Goal: Task Accomplishment & Management: Manage account settings

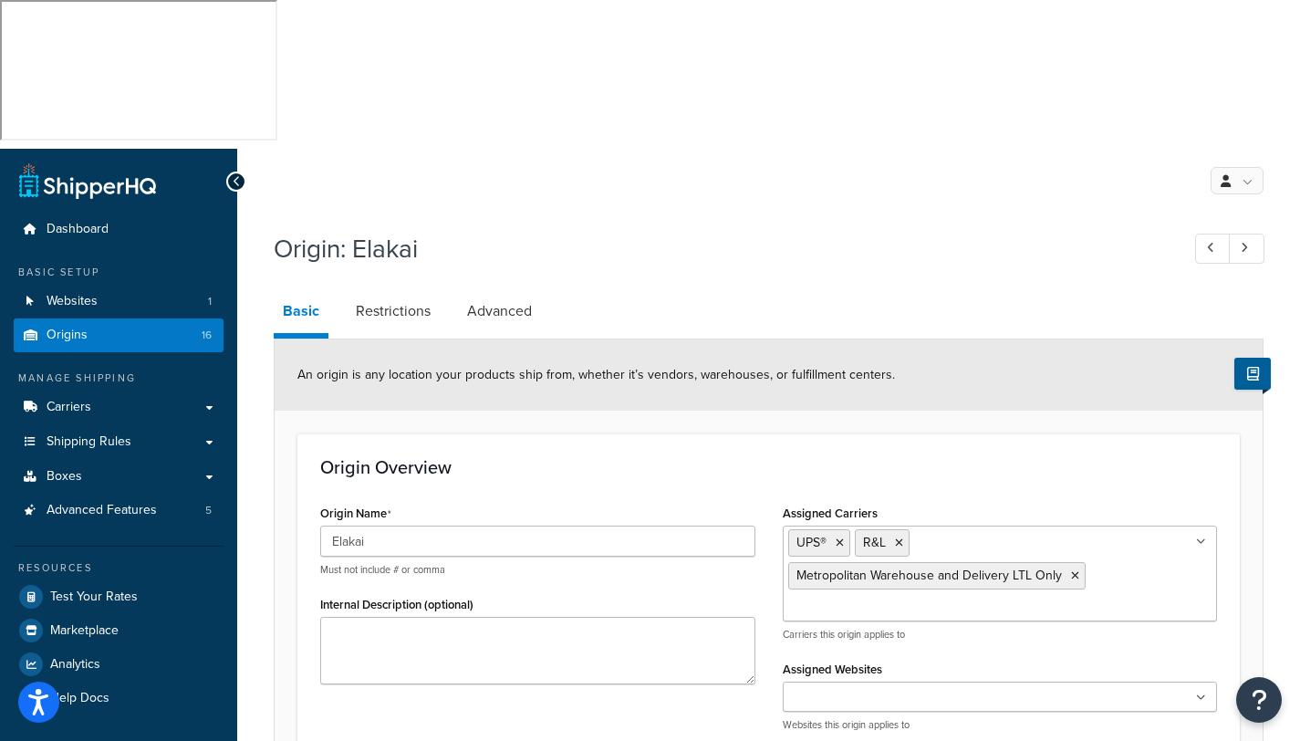
select select "35"
click at [84, 328] on span "Origins" at bounding box center [67, 336] width 41 height 16
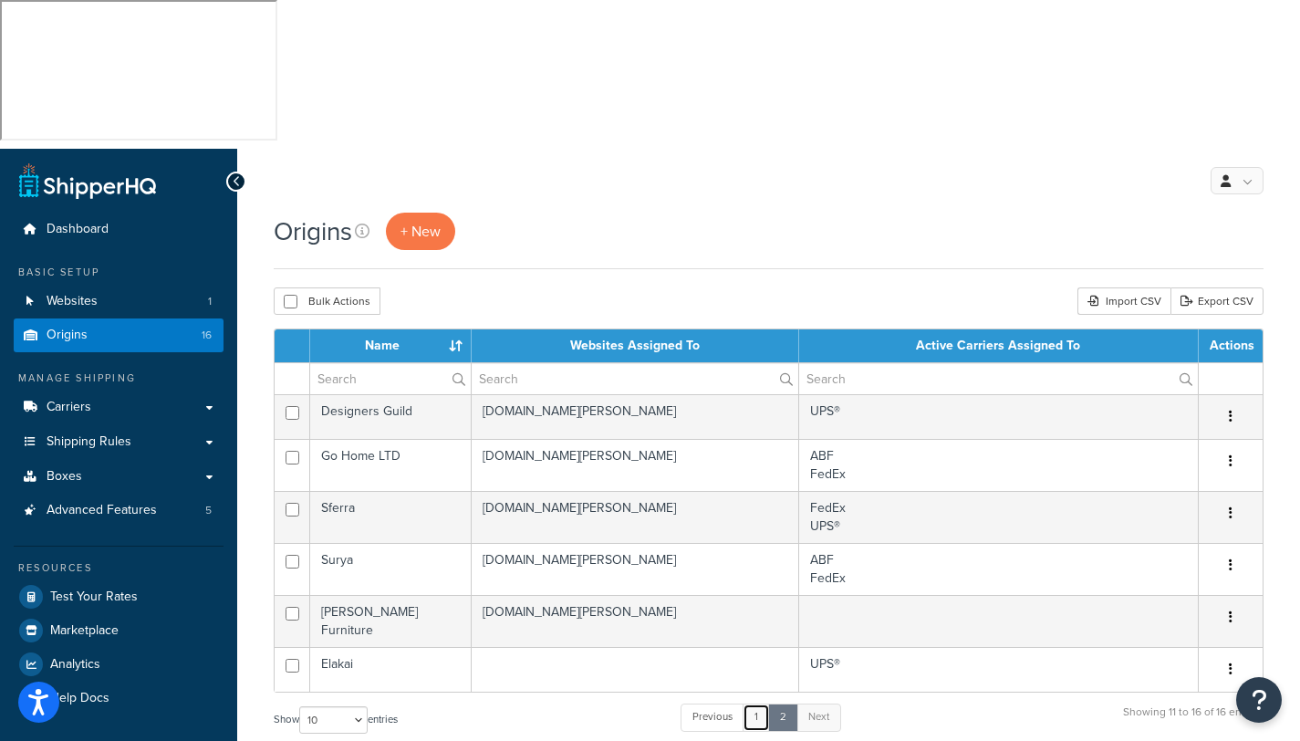
click at [752, 704] on link "1" at bounding box center [756, 717] width 27 height 27
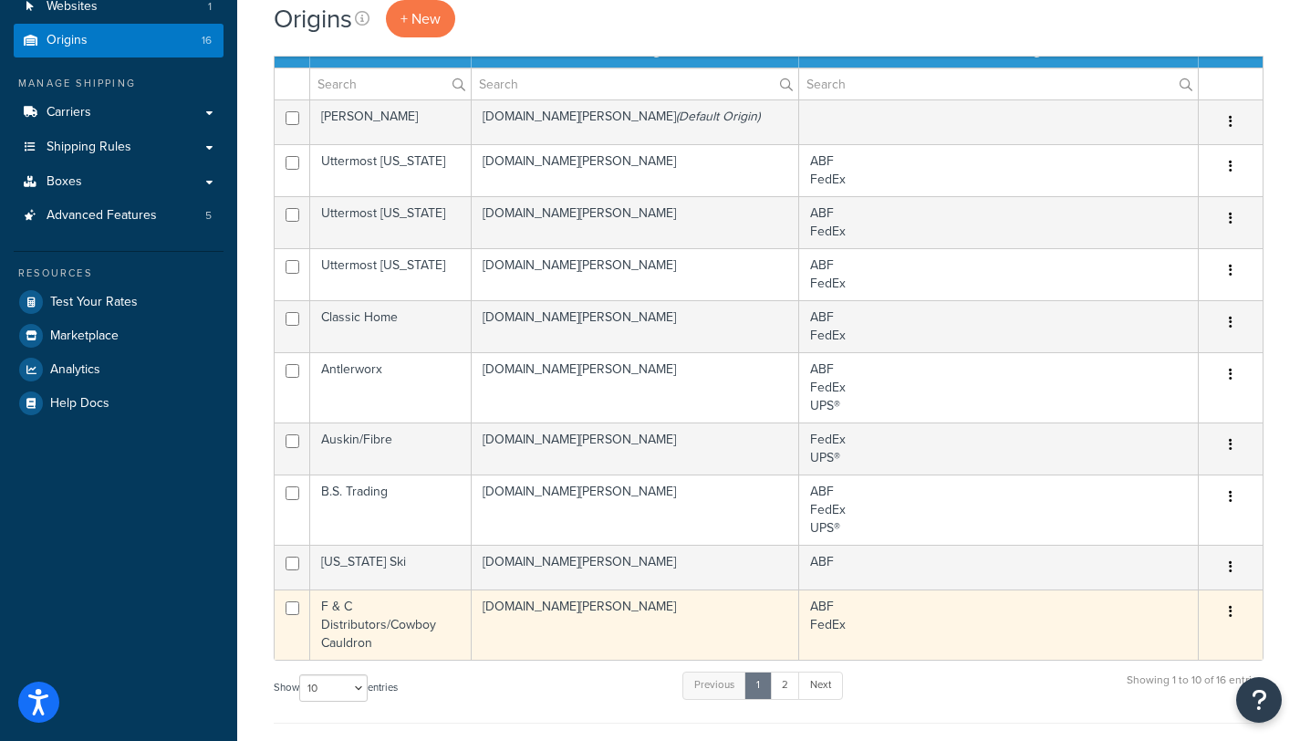
scroll to position [137, 0]
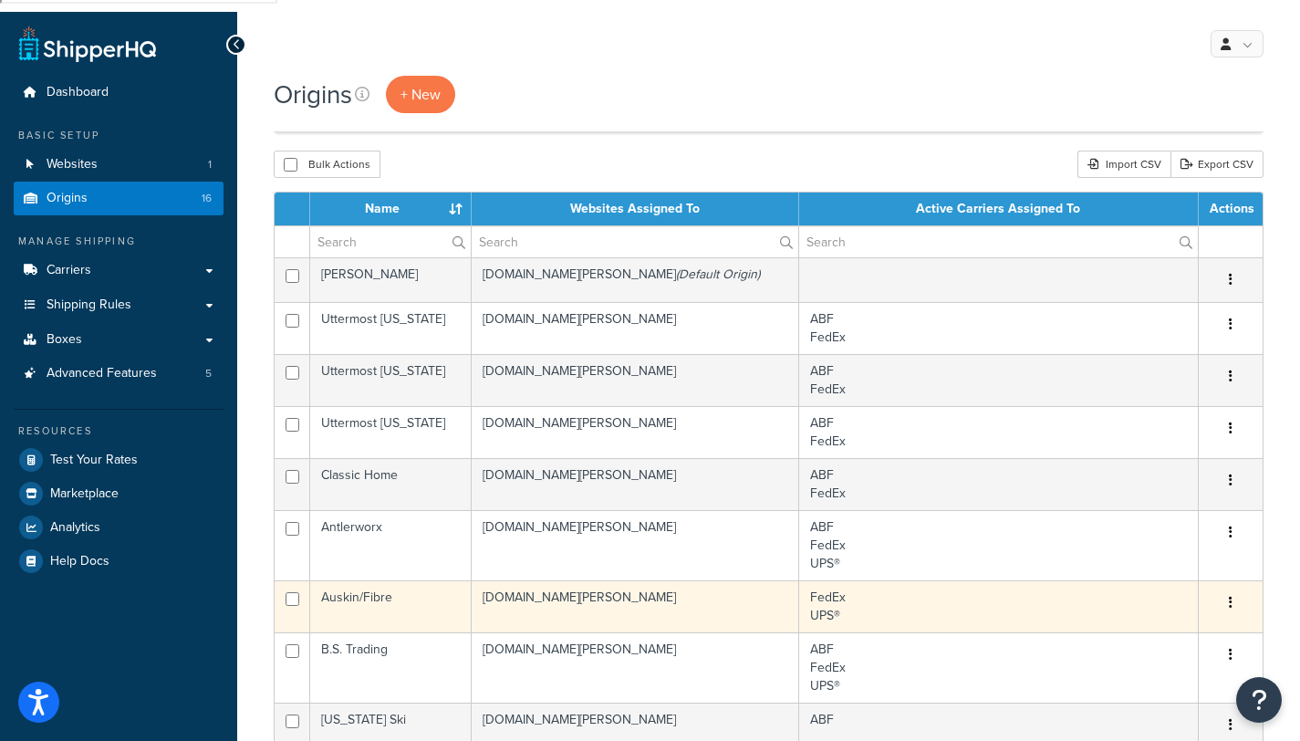
click at [343, 580] on td "Auskin/Fibre" at bounding box center [391, 606] width 162 height 52
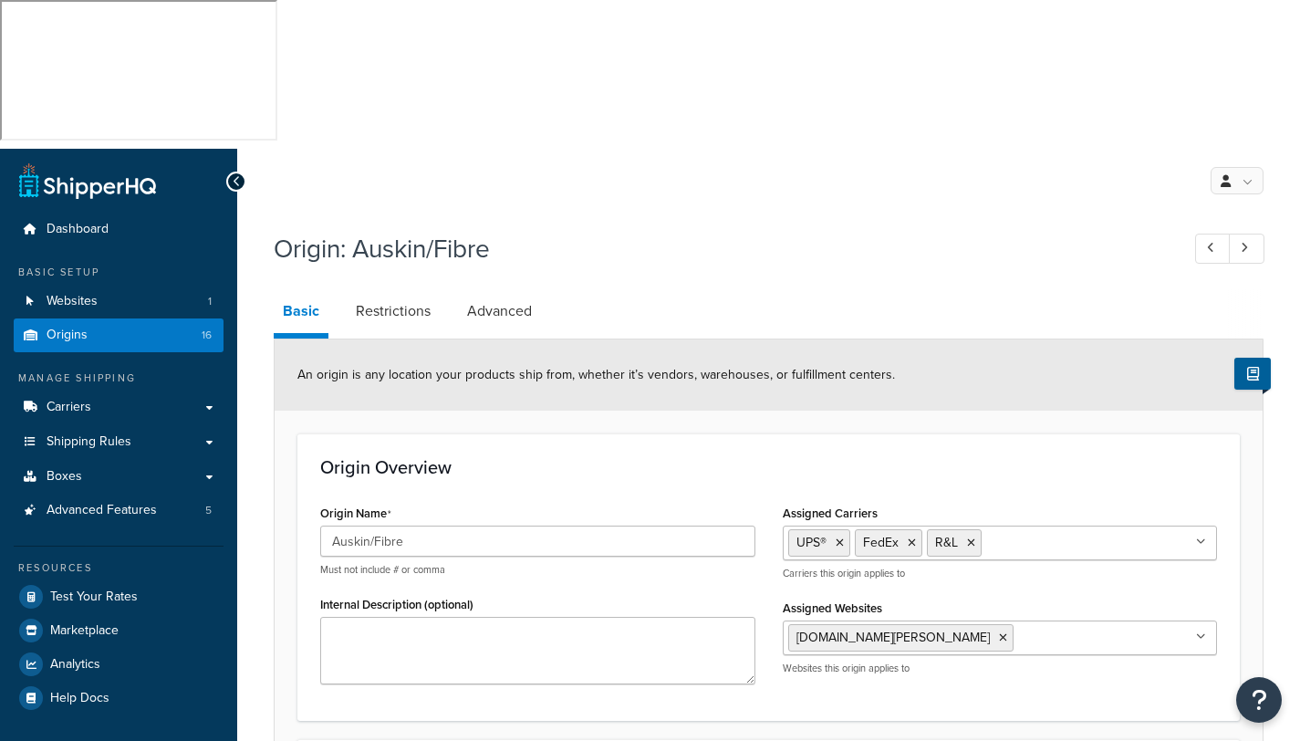
select select "6"
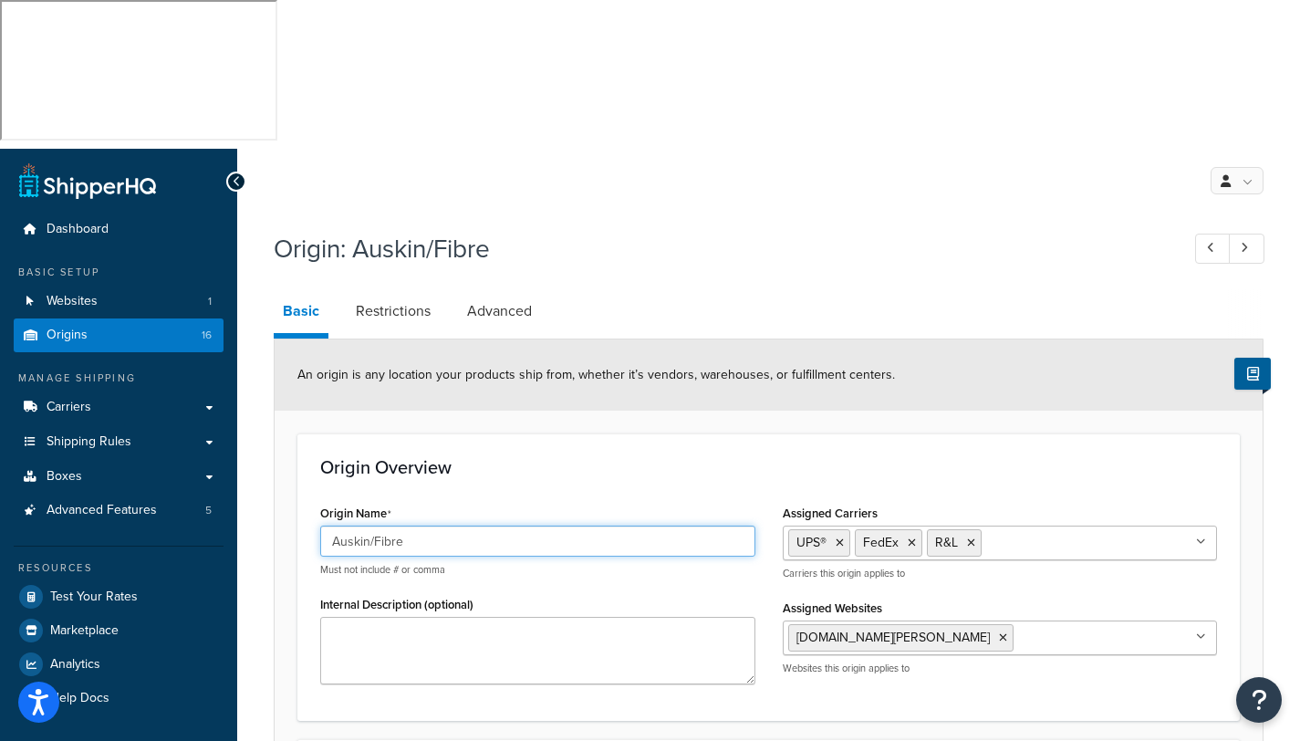
drag, startPoint x: 424, startPoint y: 391, endPoint x: 274, endPoint y: 399, distance: 150.7
